Goal: Find specific page/section: Find specific page/section

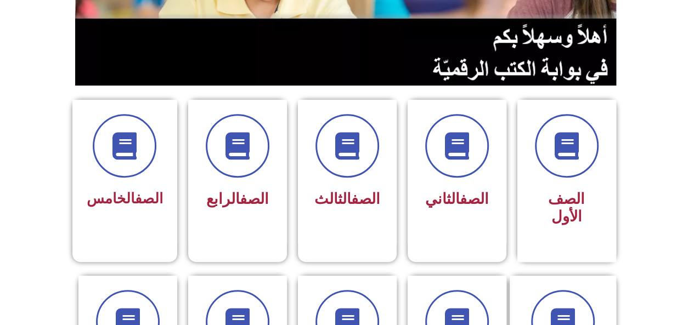
scroll to position [213, 0]
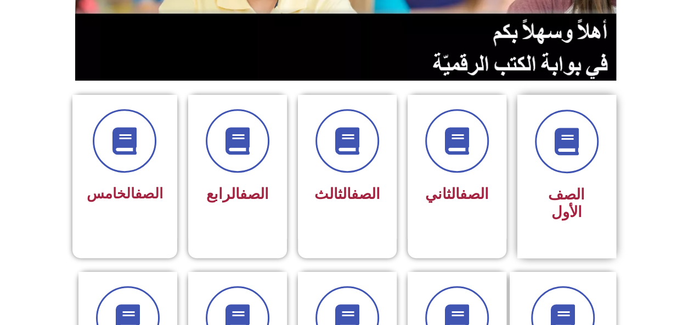
click at [581, 198] on span "الصف الأول" at bounding box center [566, 203] width 37 height 35
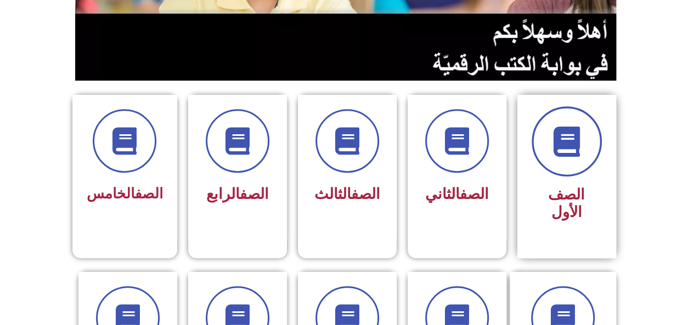
click at [579, 161] on span at bounding box center [567, 141] width 70 height 70
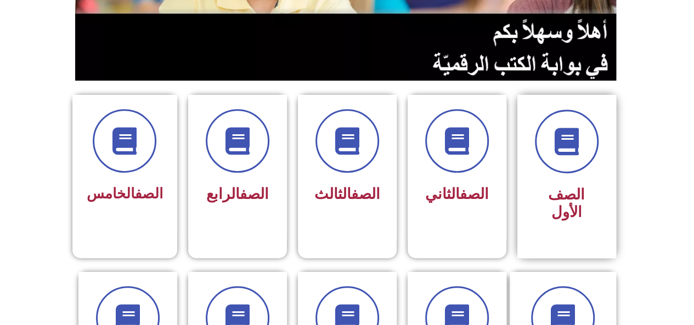
click at [570, 202] on span "الصف الأول" at bounding box center [566, 203] width 37 height 35
click at [569, 211] on div "الصف الأول" at bounding box center [566, 177] width 99 height 164
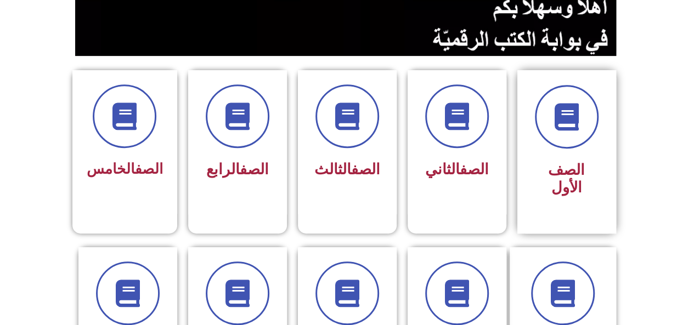
scroll to position [254, 0]
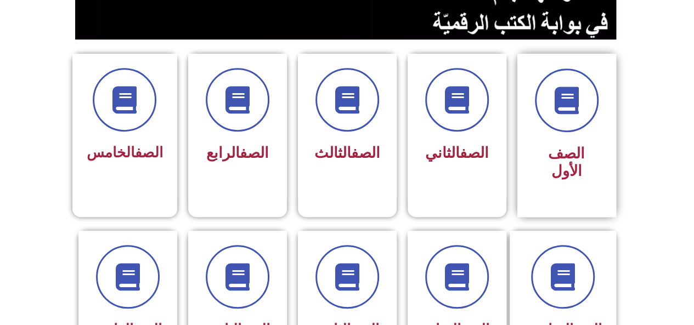
click at [566, 155] on span "الصف الأول" at bounding box center [566, 162] width 37 height 35
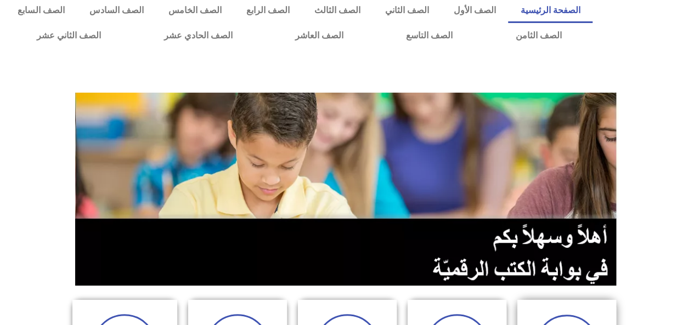
scroll to position [0, 0]
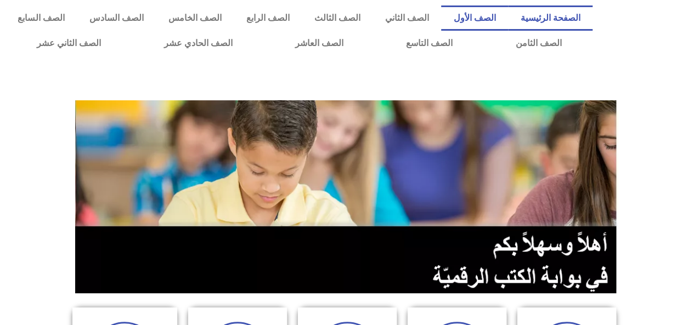
click at [493, 15] on link "الصف الأول" at bounding box center [474, 17] width 67 height 25
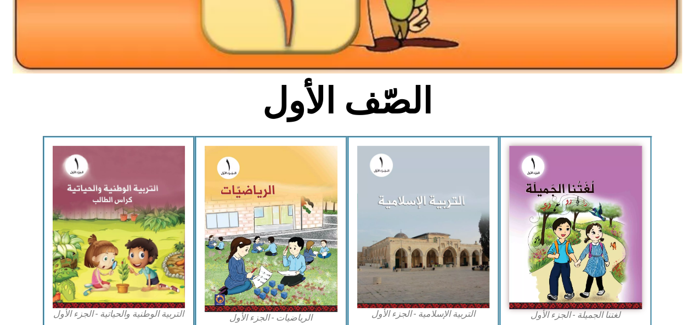
scroll to position [215, 0]
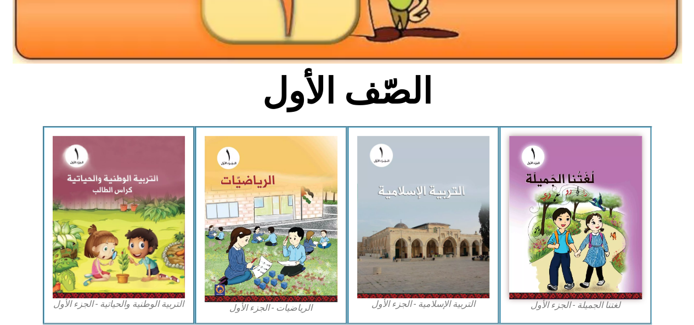
click at [435, 210] on img at bounding box center [423, 217] width 133 height 162
